Goal: Task Accomplishment & Management: Use online tool/utility

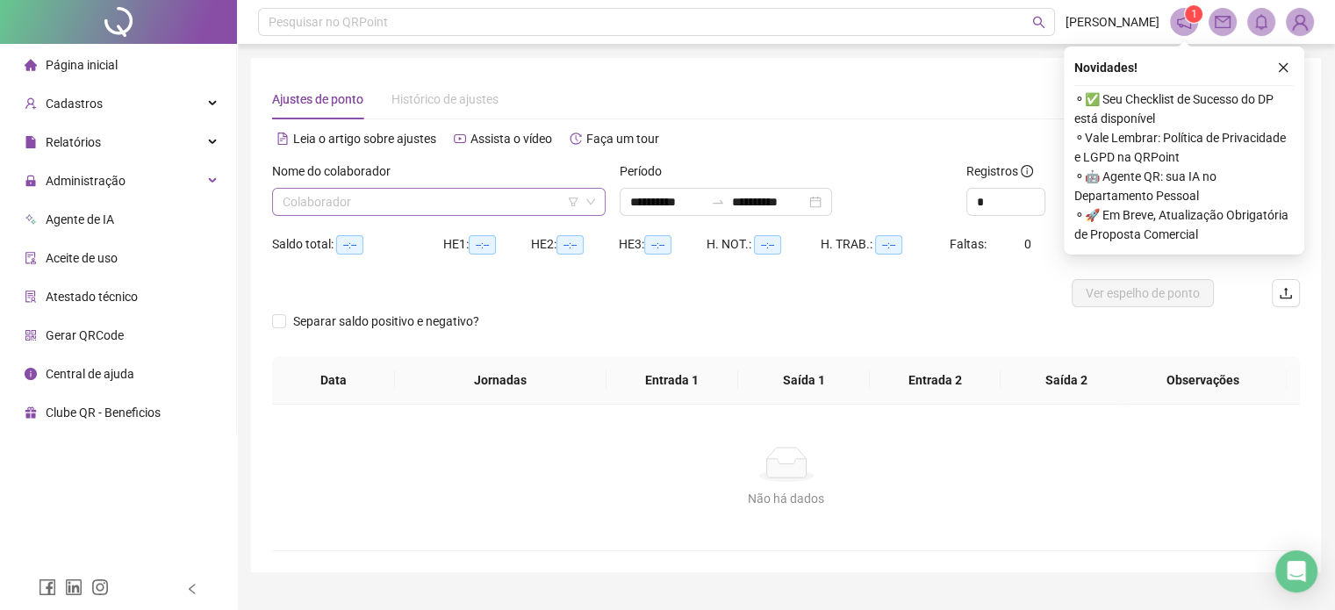
click at [362, 205] on input "search" at bounding box center [431, 202] width 297 height 26
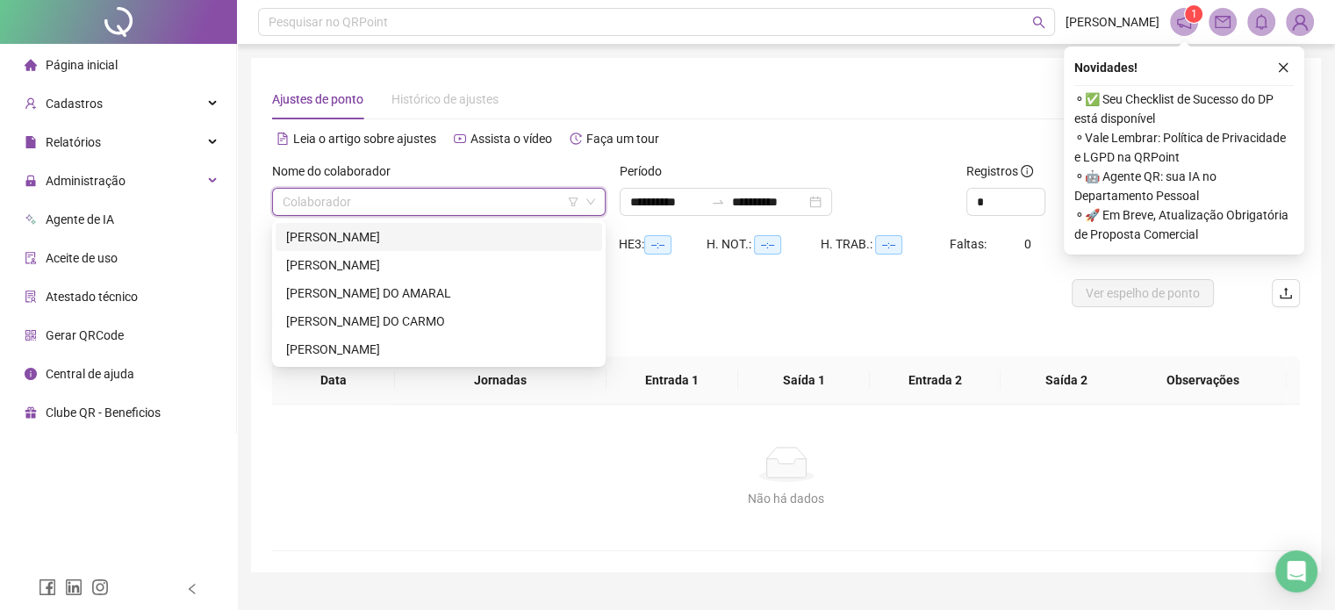
click at [349, 230] on div "[PERSON_NAME]" at bounding box center [438, 236] width 305 height 19
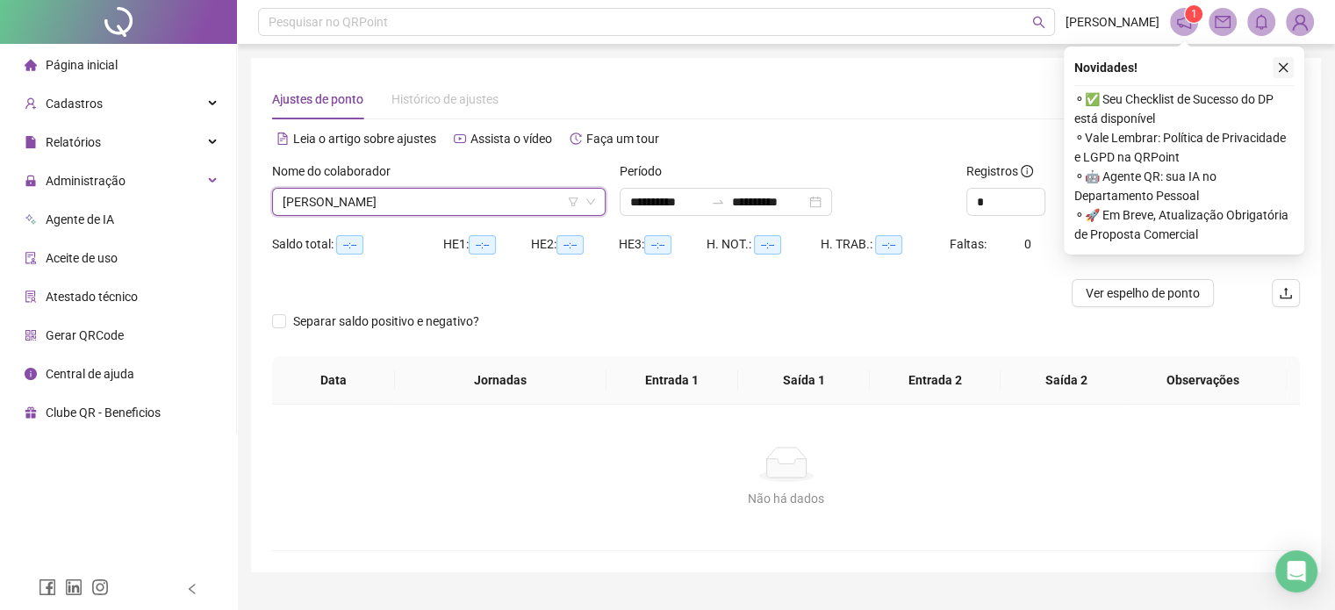
click at [1289, 64] on icon "close" at bounding box center [1283, 67] width 12 height 12
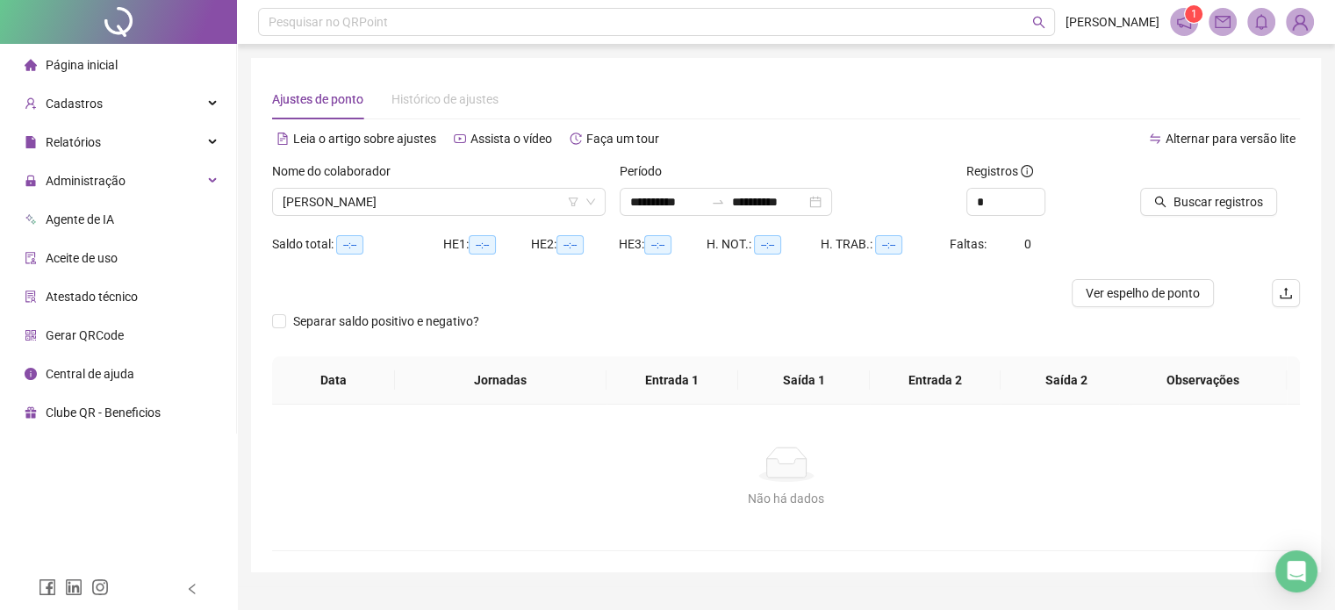
click at [789, 162] on div "Período" at bounding box center [787, 175] width 334 height 26
click at [640, 203] on input "**********" at bounding box center [667, 201] width 74 height 19
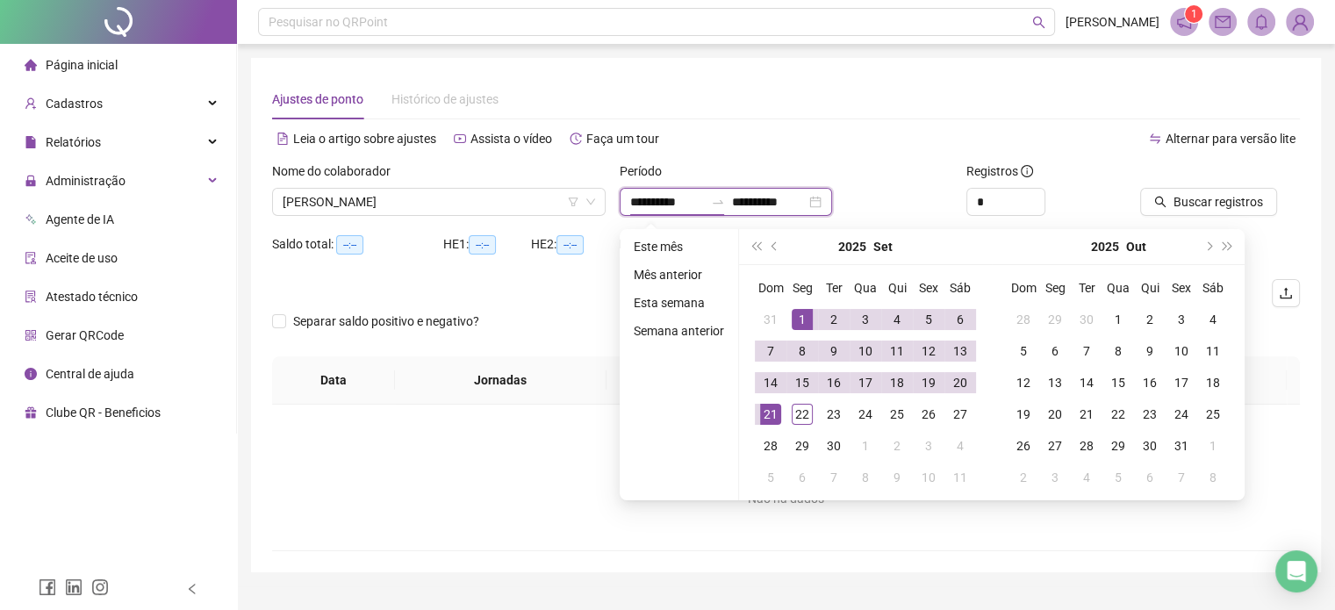
type input "**********"
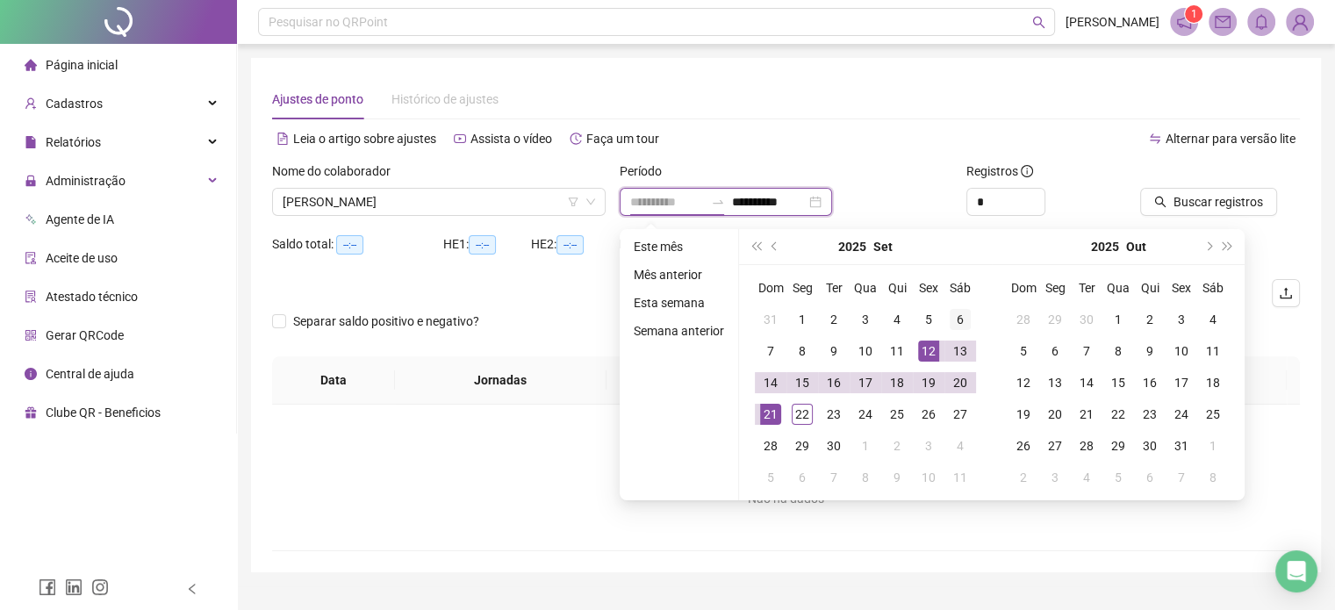
type input "**********"
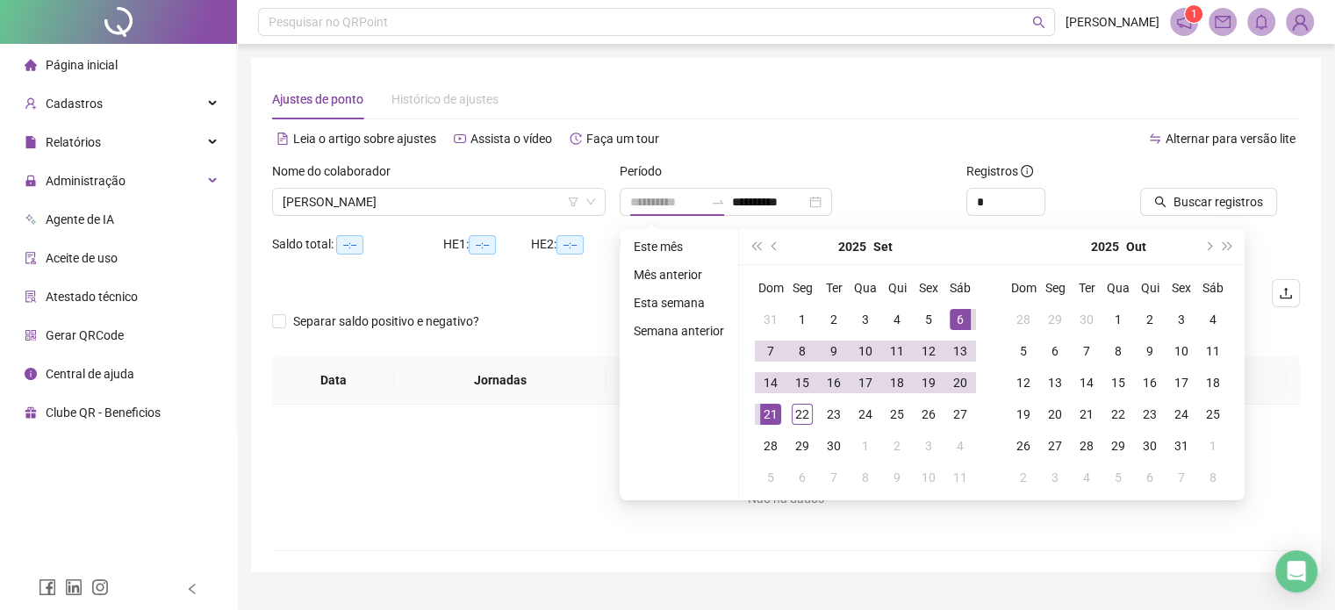
click at [955, 323] on div "6" at bounding box center [960, 319] width 21 height 21
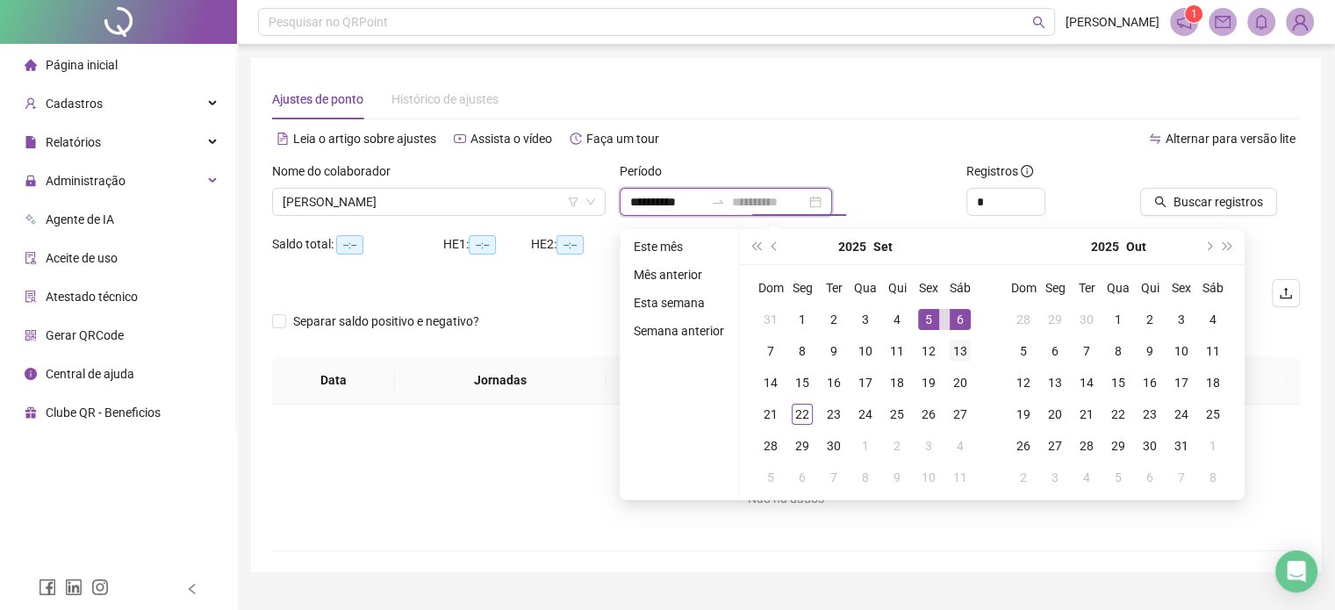
type input "**********"
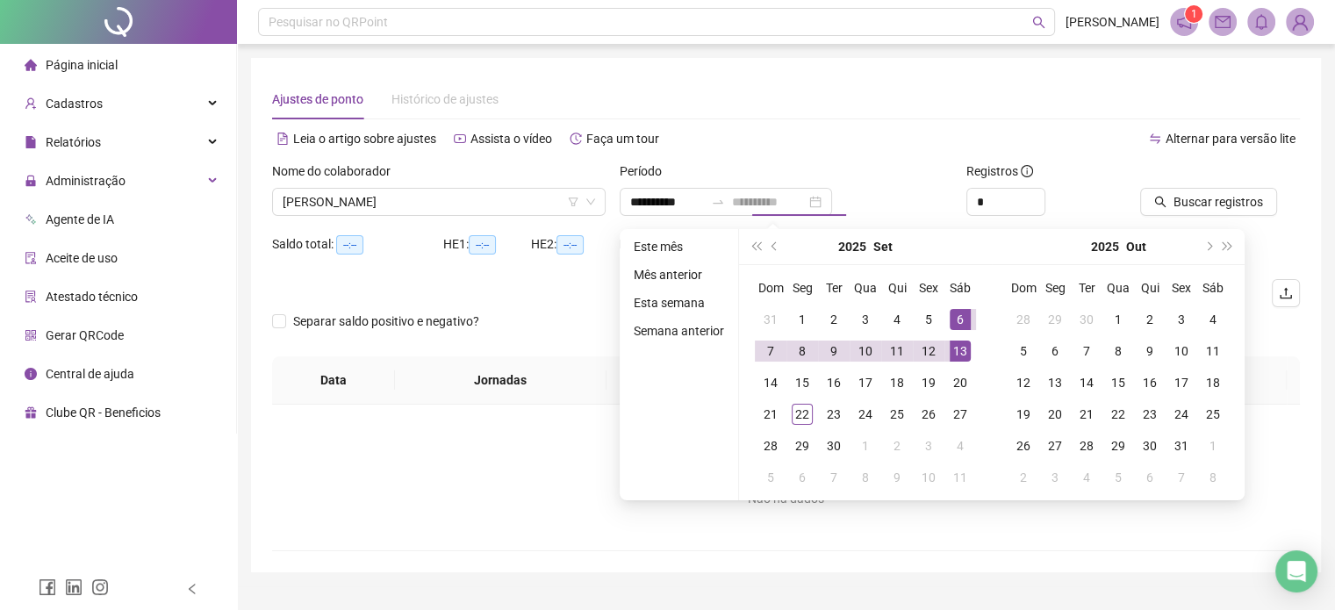
click at [957, 347] on div "13" at bounding box center [960, 351] width 21 height 21
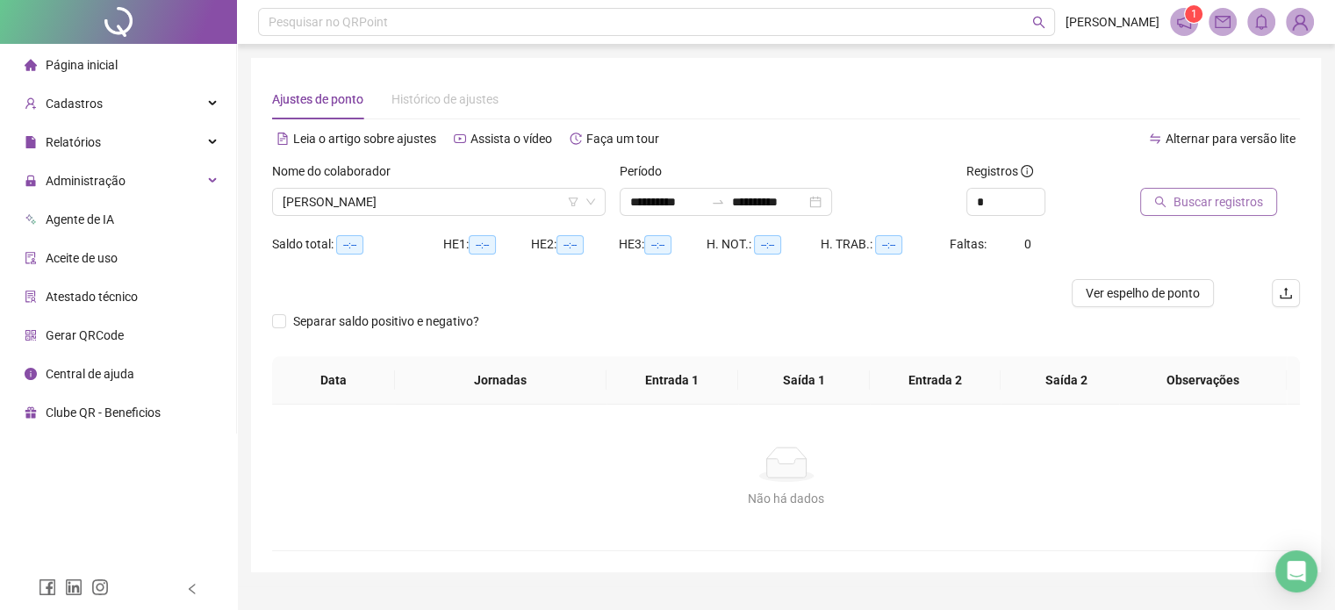
click at [1188, 205] on span "Buscar registros" at bounding box center [1219, 201] width 90 height 19
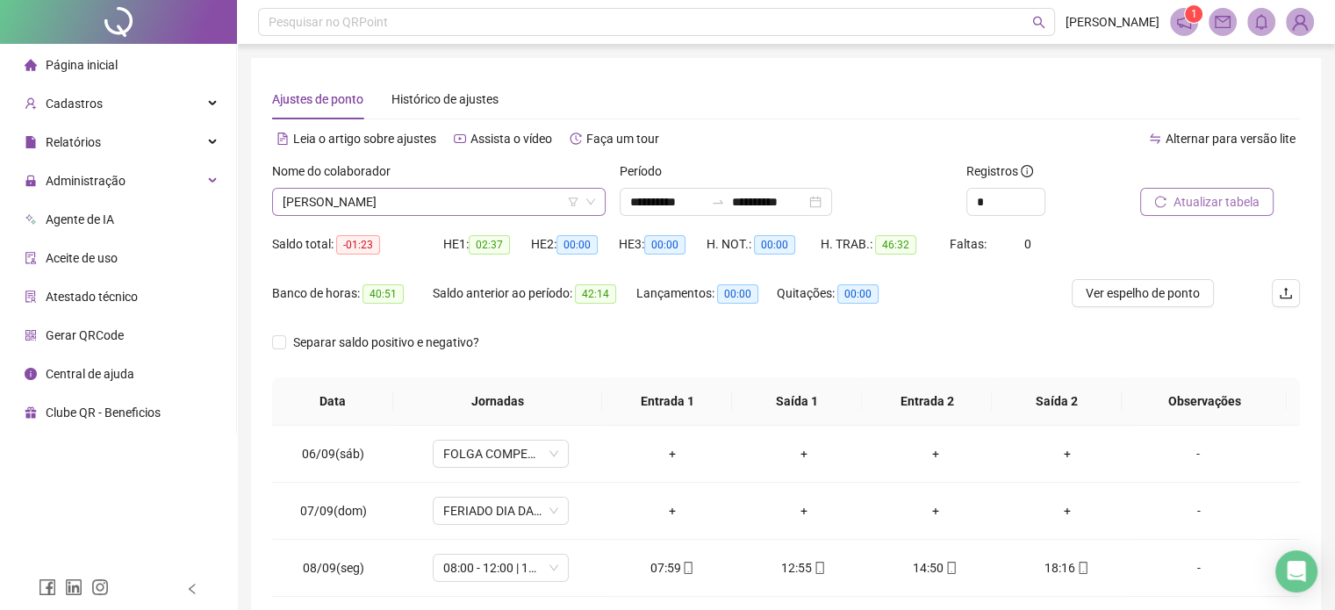
click at [407, 199] on span "[PERSON_NAME]" at bounding box center [439, 202] width 312 height 26
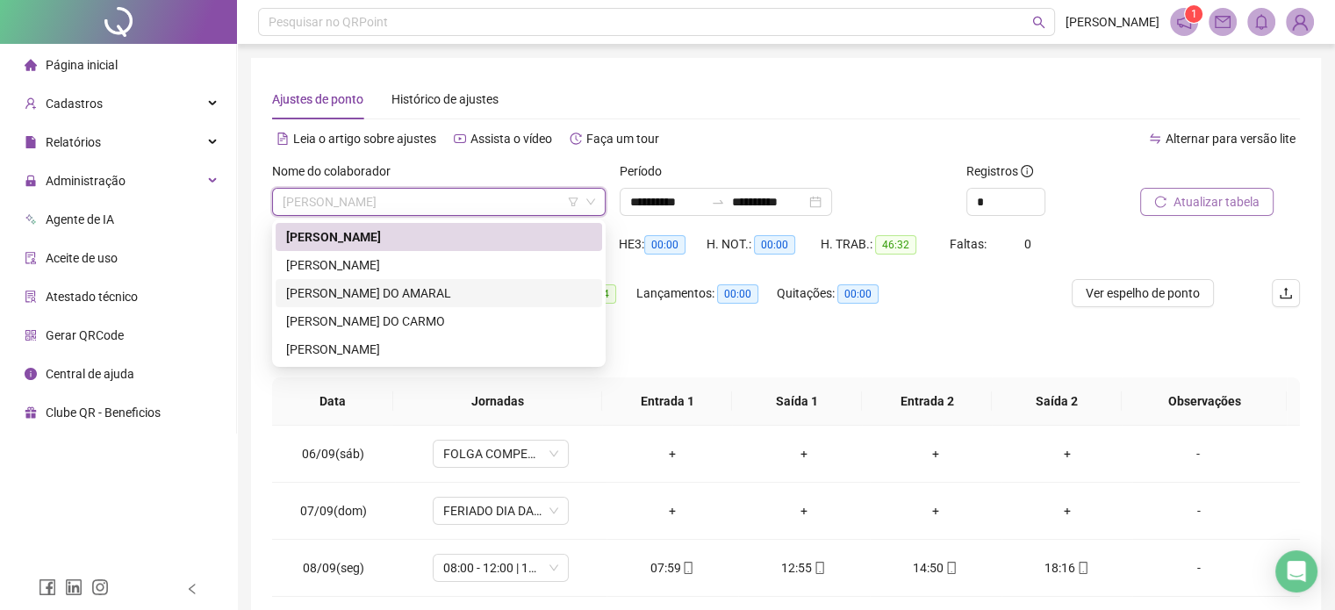
click at [369, 290] on div "[PERSON_NAME] DO AMARAL" at bounding box center [438, 293] width 305 height 19
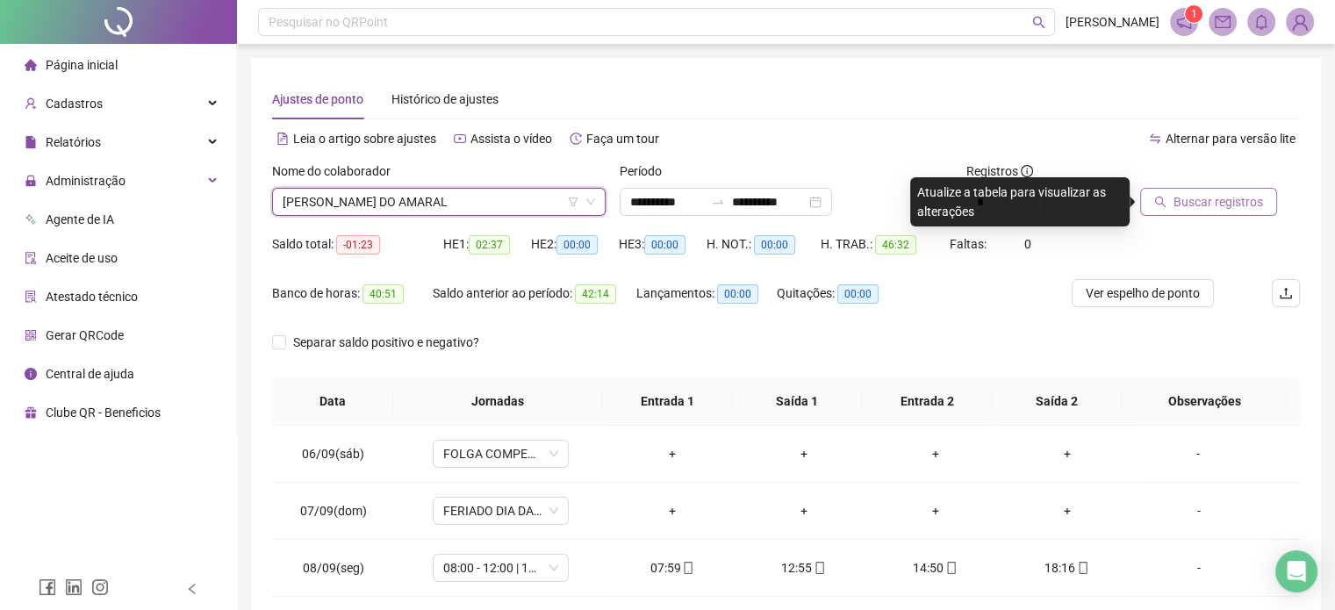
click at [1200, 199] on span "Buscar registros" at bounding box center [1219, 201] width 90 height 19
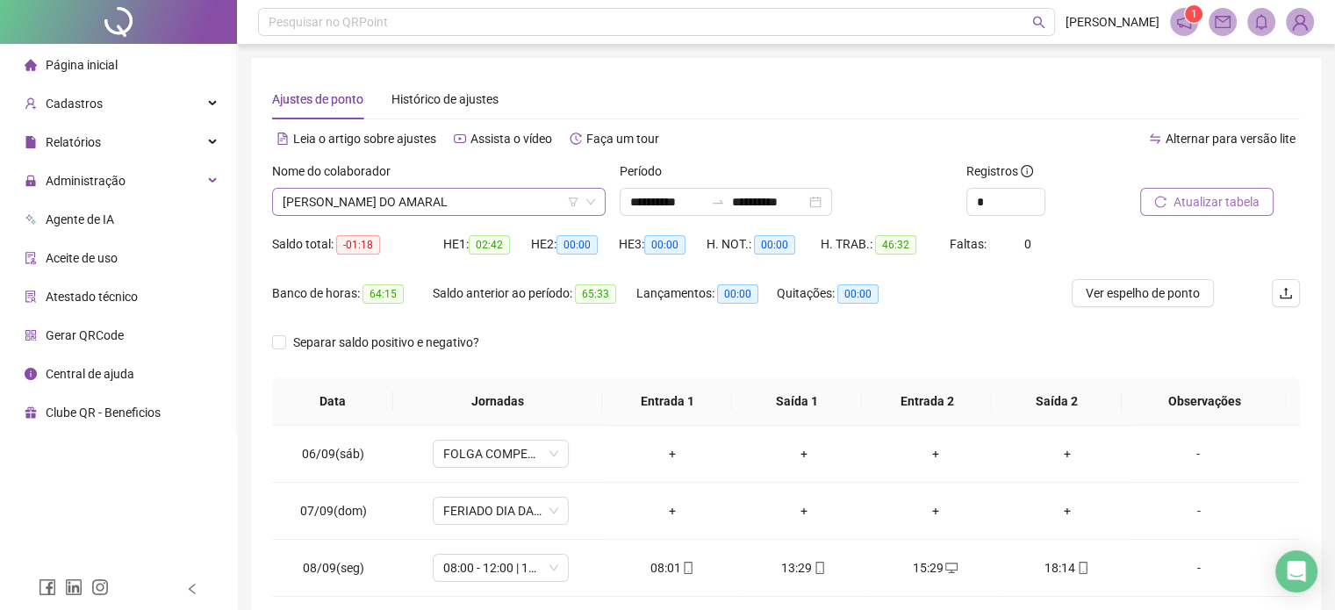
click at [452, 211] on span "[PERSON_NAME] DO AMARAL" at bounding box center [439, 202] width 312 height 26
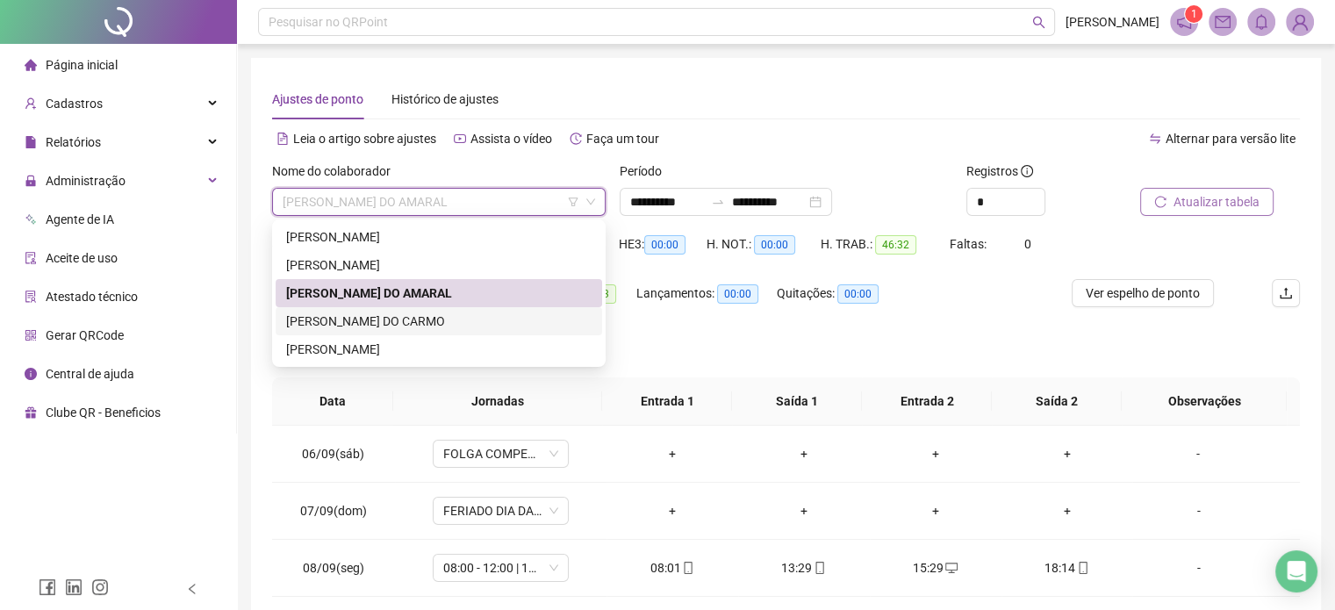
click at [352, 323] on div "[PERSON_NAME] DO CARMO" at bounding box center [438, 321] width 305 height 19
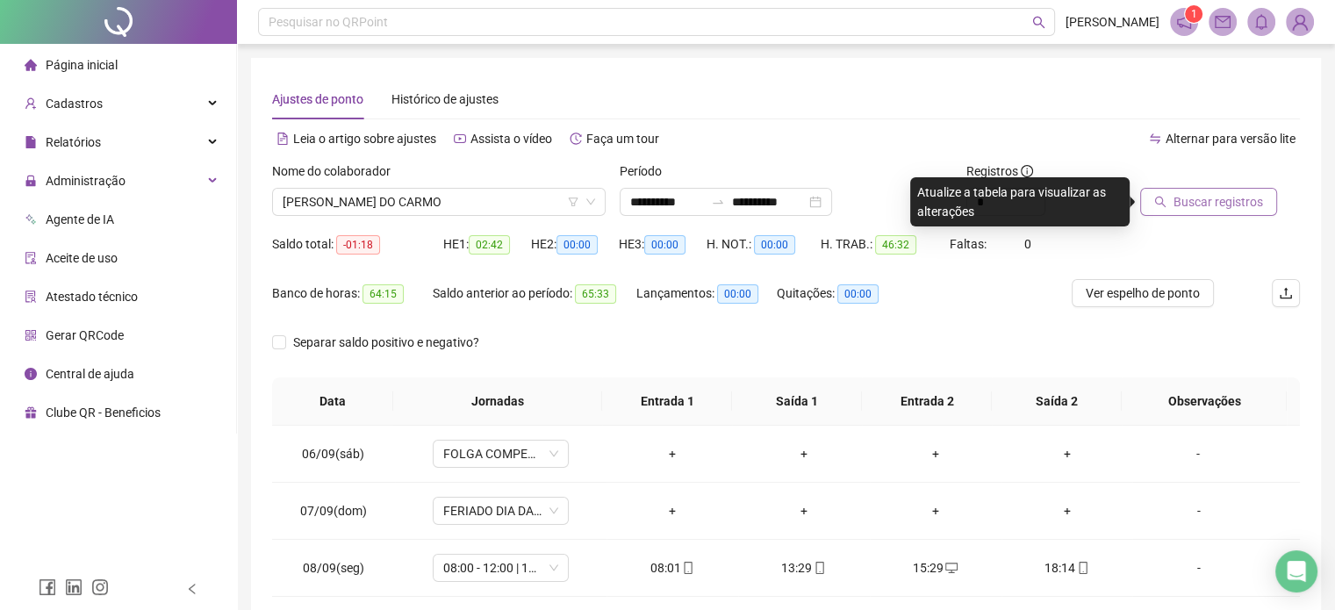
click at [1218, 199] on span "Buscar registros" at bounding box center [1219, 201] width 90 height 19
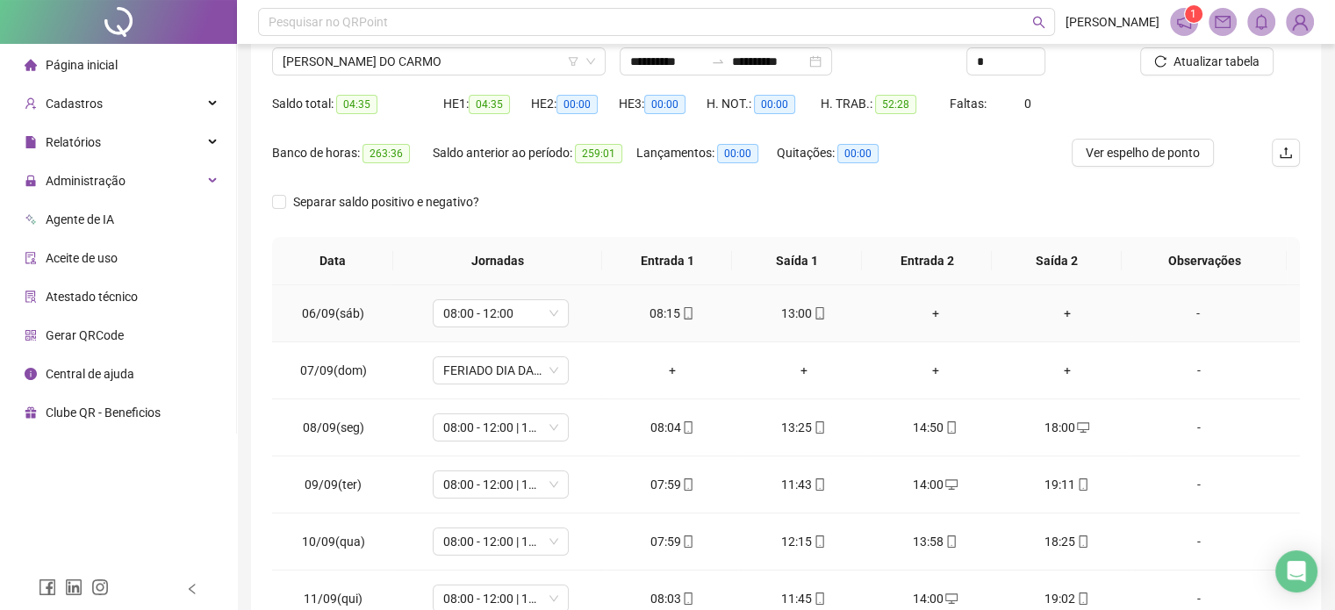
scroll to position [111, 0]
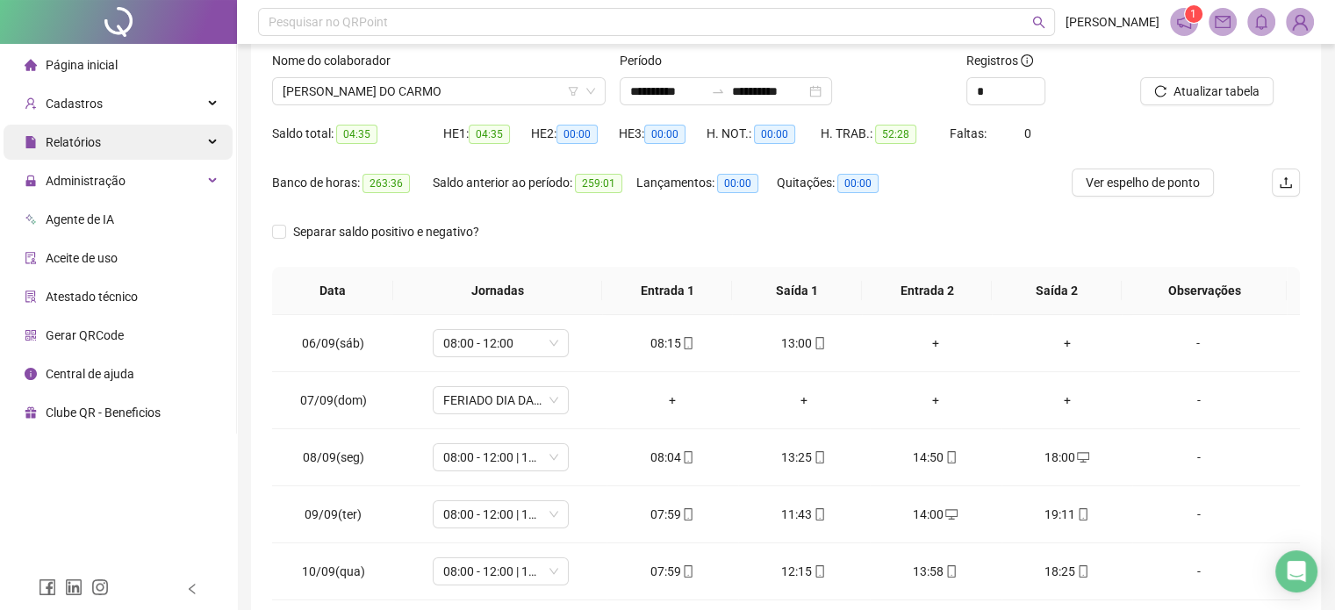
click at [109, 141] on div "Relatórios" at bounding box center [118, 142] width 229 height 35
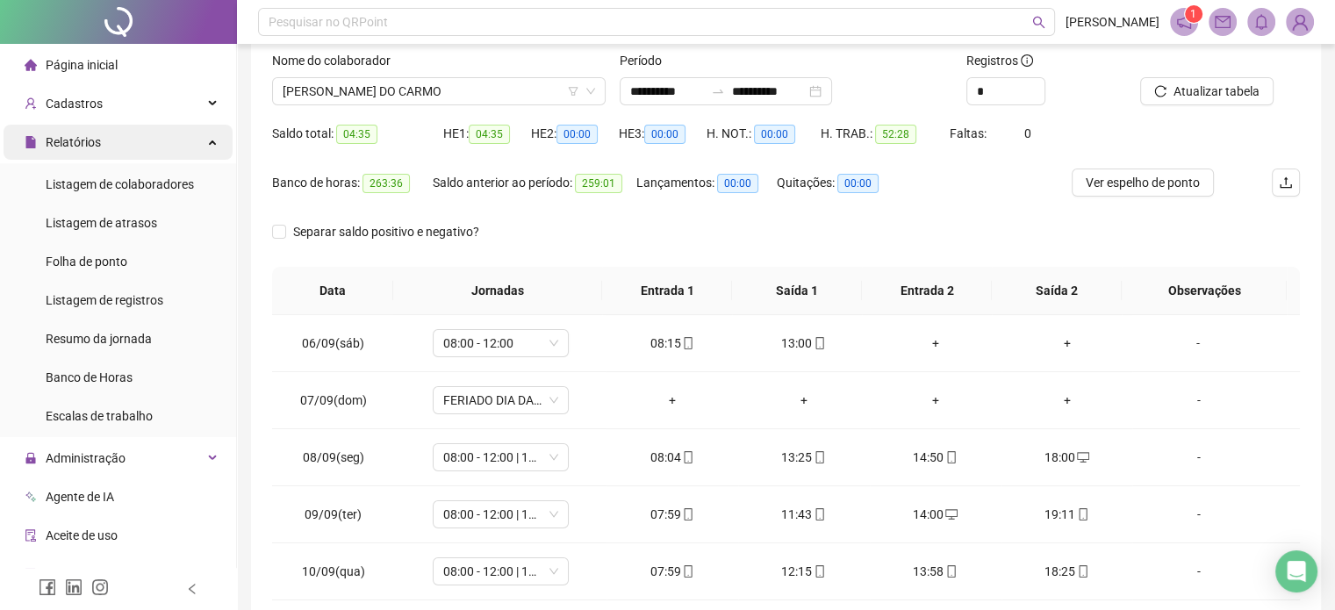
click at [111, 142] on div "Relatórios" at bounding box center [118, 142] width 229 height 35
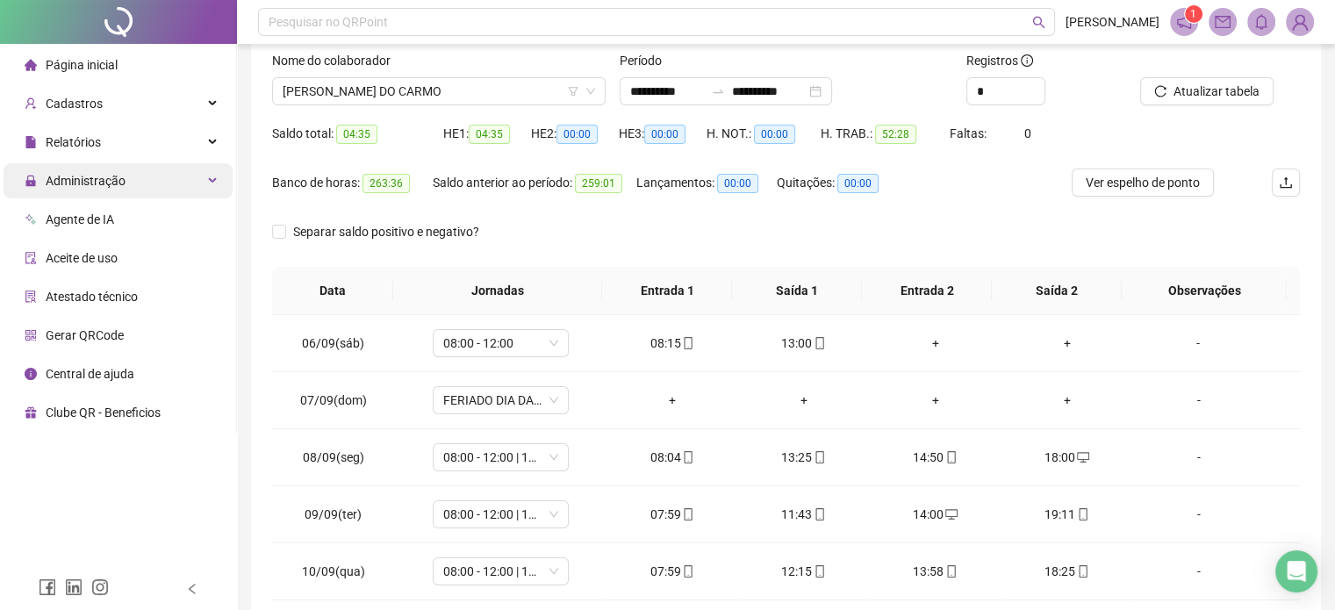
click at [98, 182] on span "Administração" at bounding box center [86, 181] width 80 height 14
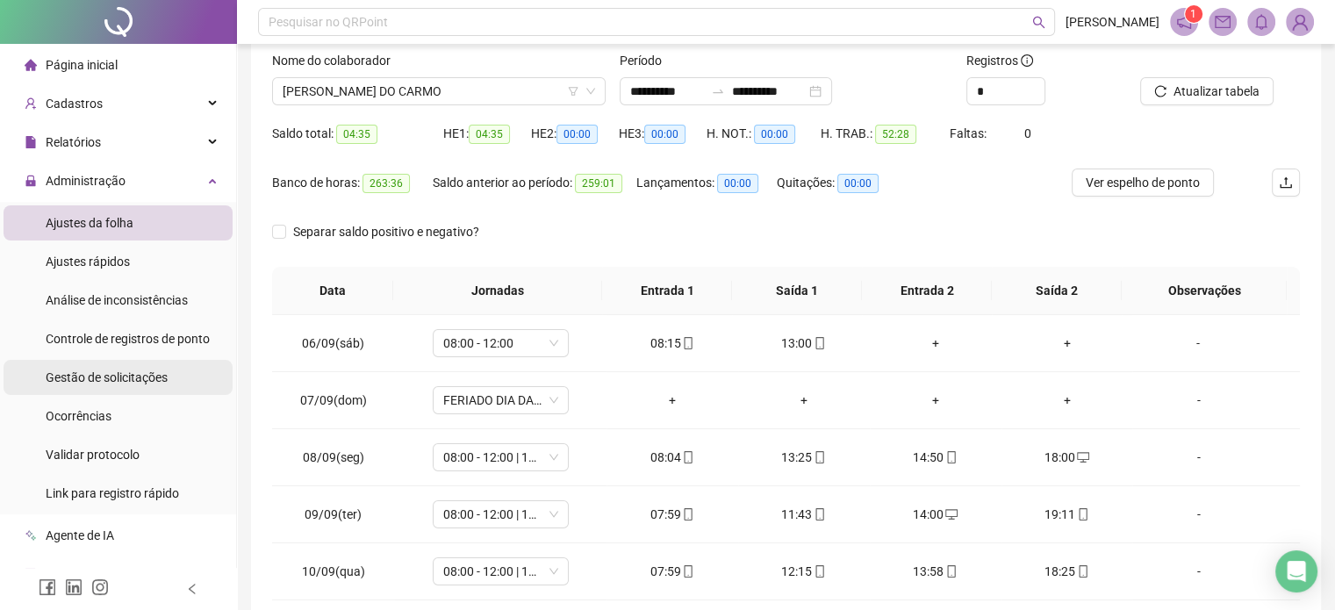
click at [100, 375] on span "Gestão de solicitações" at bounding box center [107, 377] width 122 height 14
